Goal: Find specific fact: Find contact information

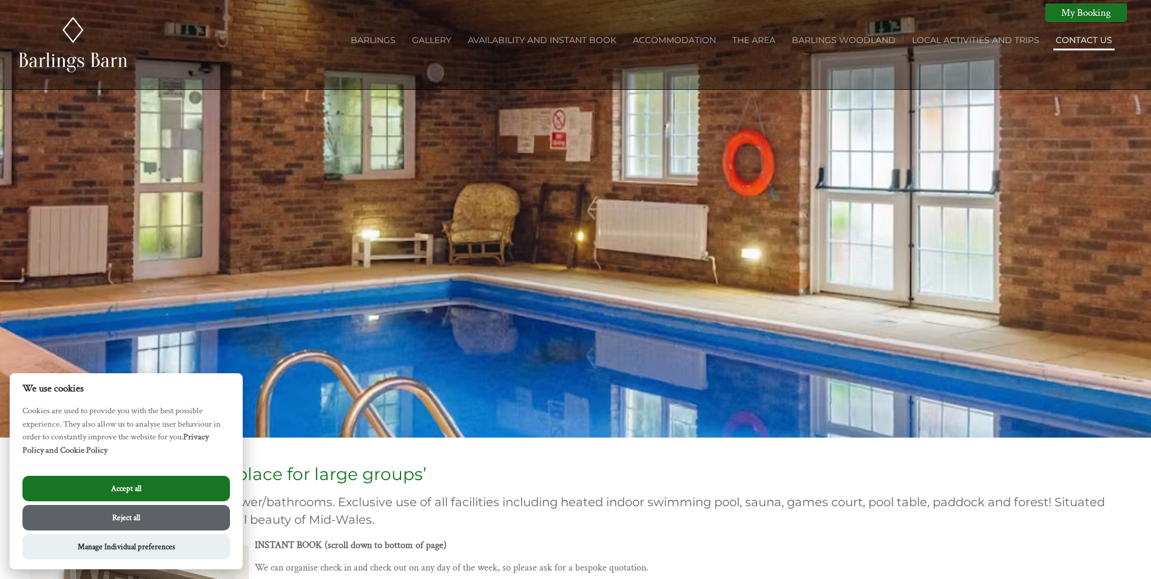
click at [1070, 41] on link "Contact Us" at bounding box center [1084, 40] width 56 height 11
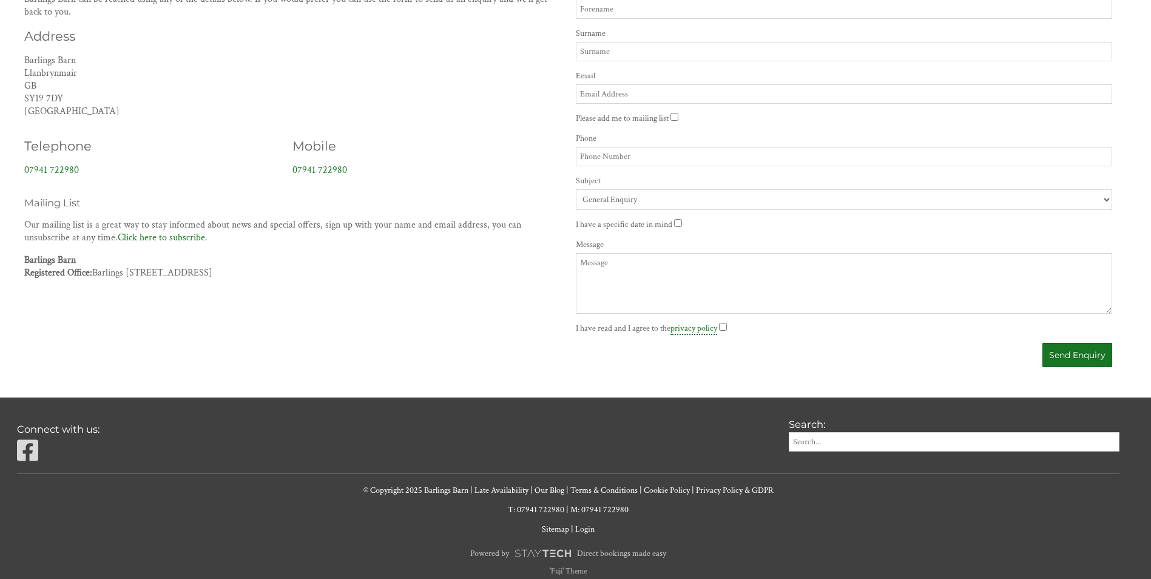
scroll to position [512, 0]
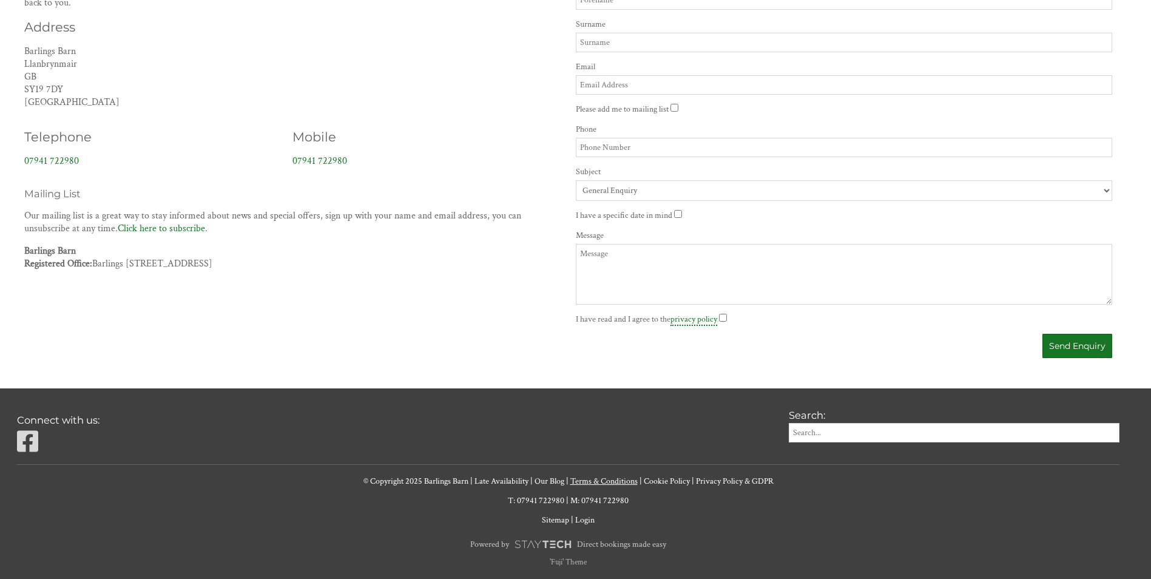
click at [609, 481] on link "Terms & Conditions" at bounding box center [604, 481] width 67 height 11
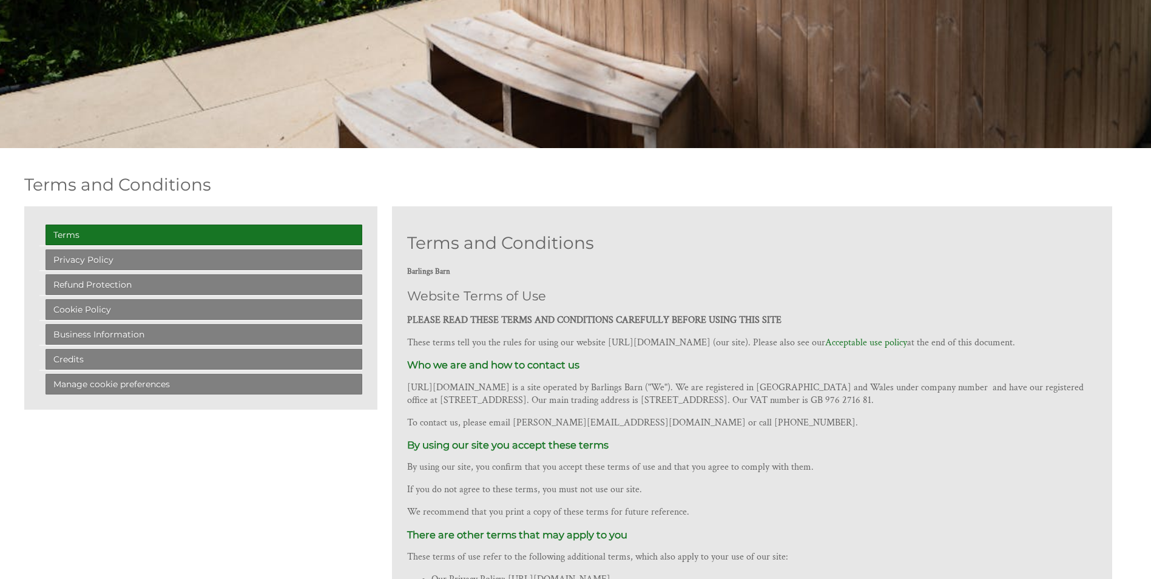
scroll to position [304, 0]
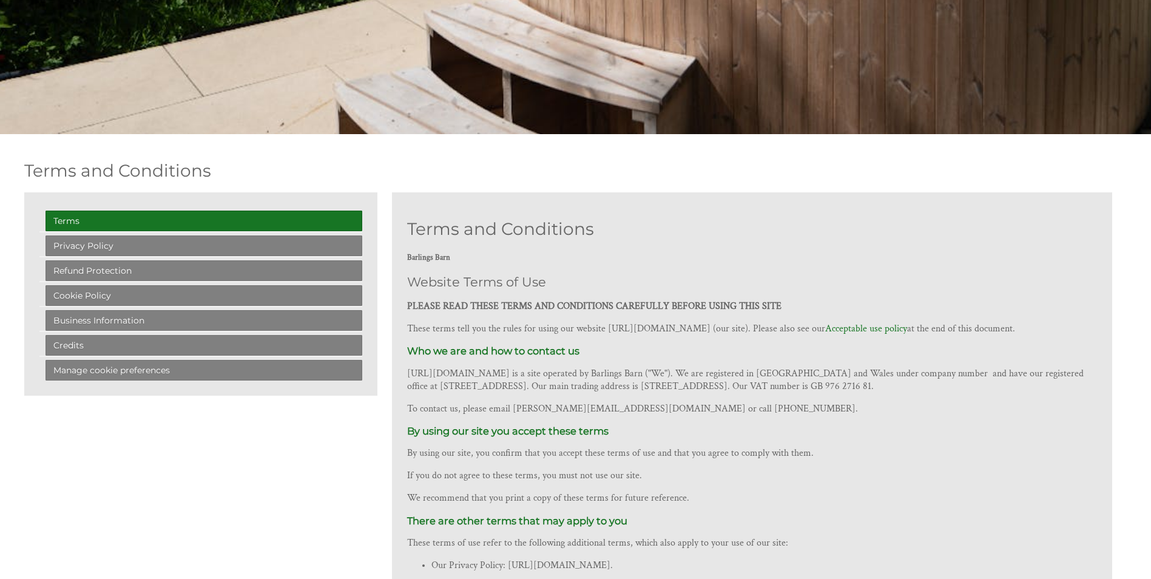
click at [944, 370] on p "[URL][DOMAIN_NAME] is a site operated by Barlings Barn ("We"). We are registere…" at bounding box center [752, 379] width 690 height 25
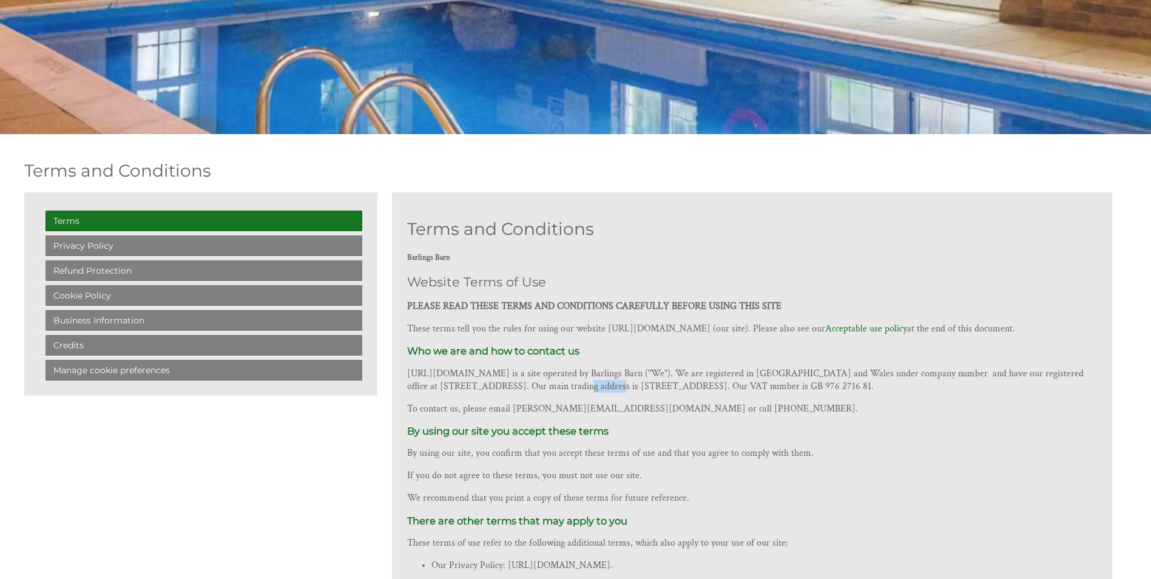
drag, startPoint x: 532, startPoint y: 385, endPoint x: 567, endPoint y: 383, distance: 34.6
click at [567, 383] on p "[URL][DOMAIN_NAME] is a site operated by Barlings Barn ("We"). We are registere…" at bounding box center [752, 379] width 690 height 25
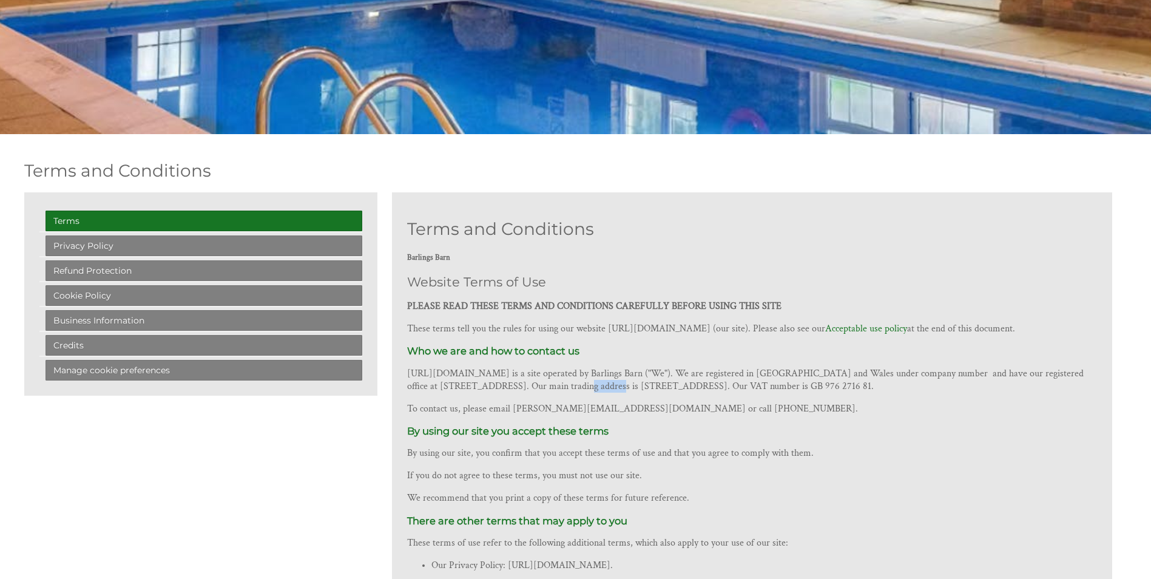
copy p "SY19 7DY"
drag, startPoint x: 614, startPoint y: 371, endPoint x: 663, endPoint y: 368, distance: 49.9
click at [663, 368] on p "[URL][DOMAIN_NAME] is a site operated by Barlings Barn ("We"). We are registere…" at bounding box center [752, 379] width 690 height 25
copy p "Barlings Barn"
